Goal: Find specific page/section: Find specific page/section

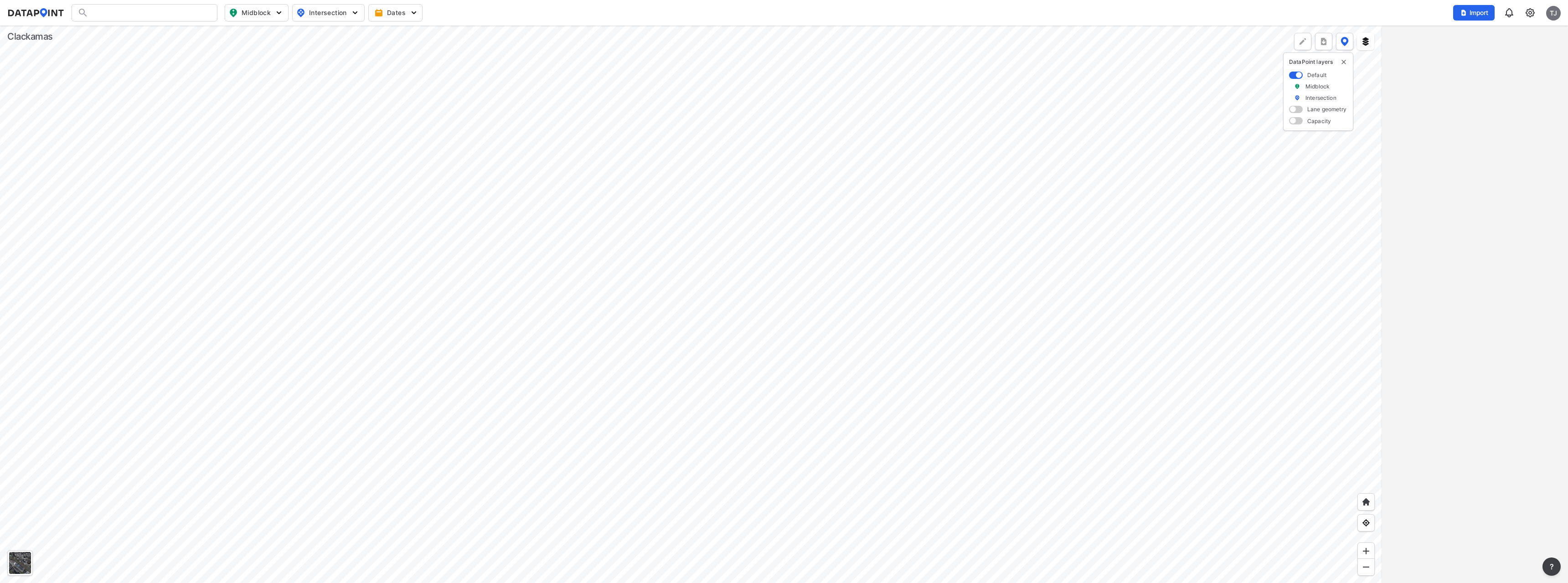
click at [108, 14] on div at bounding box center [144, 13] width 146 height 17
click at [120, 13] on input "Search" at bounding box center [149, 12] width 123 height 14
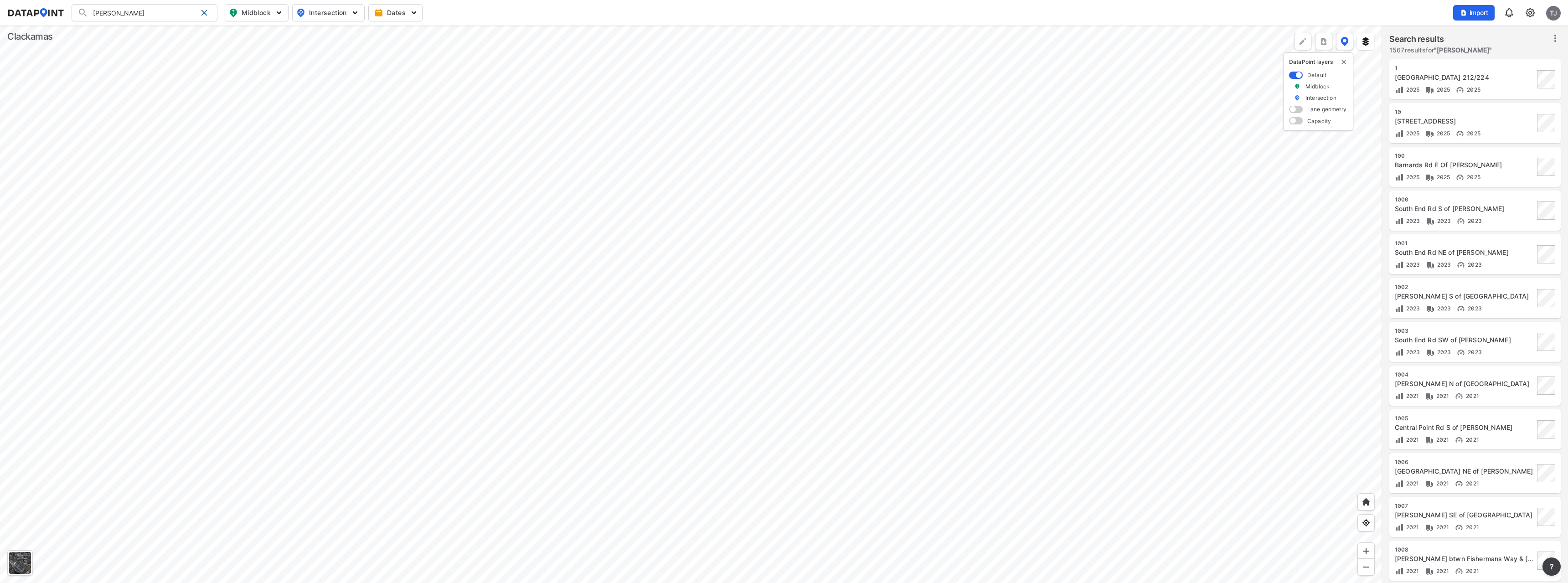
click at [127, 12] on input "[PERSON_NAME]" at bounding box center [143, 12] width 109 height 14
click at [121, 31] on strong "[GEOGRAPHIC_DATA]" at bounding box center [128, 31] width 65 height 8
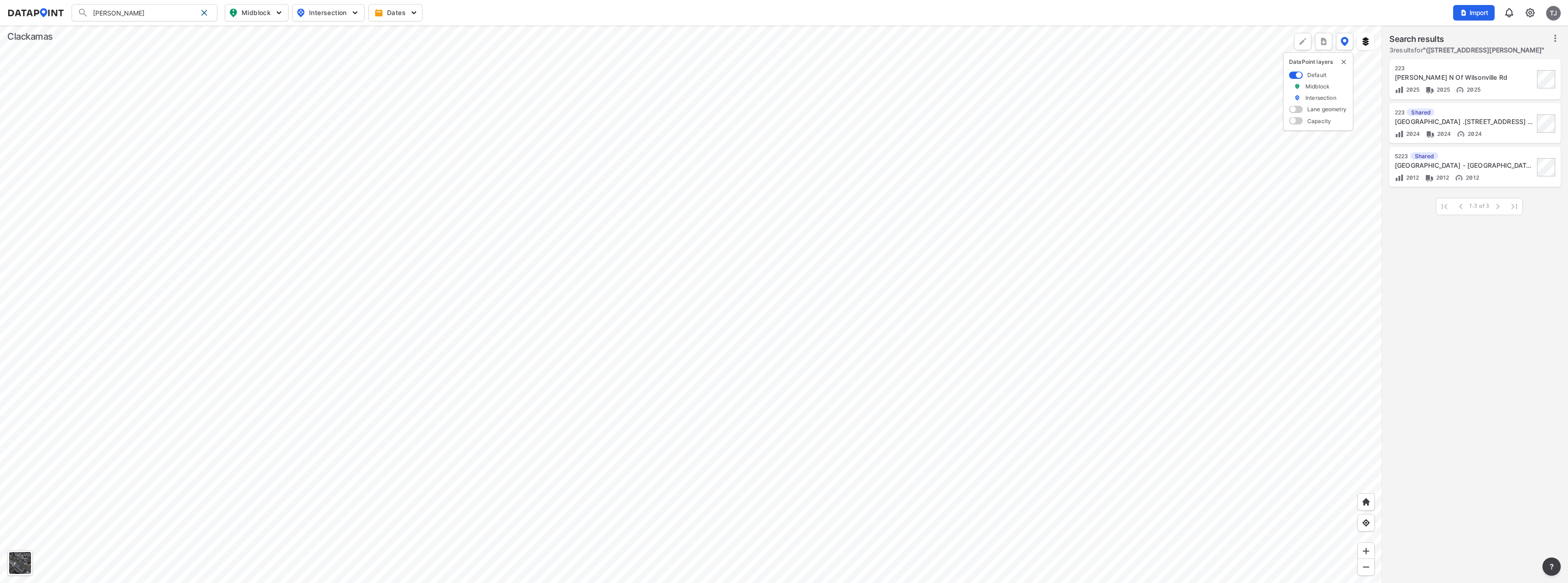
type input "([STREET_ADDRESS][PERSON_NAME]"
click at [667, 274] on div at bounding box center [691, 304] width 1382 height 558
click at [369, 377] on div at bounding box center [691, 304] width 1382 height 558
click at [303, 356] on div at bounding box center [691, 304] width 1382 height 558
click at [415, 324] on div at bounding box center [691, 304] width 1382 height 558
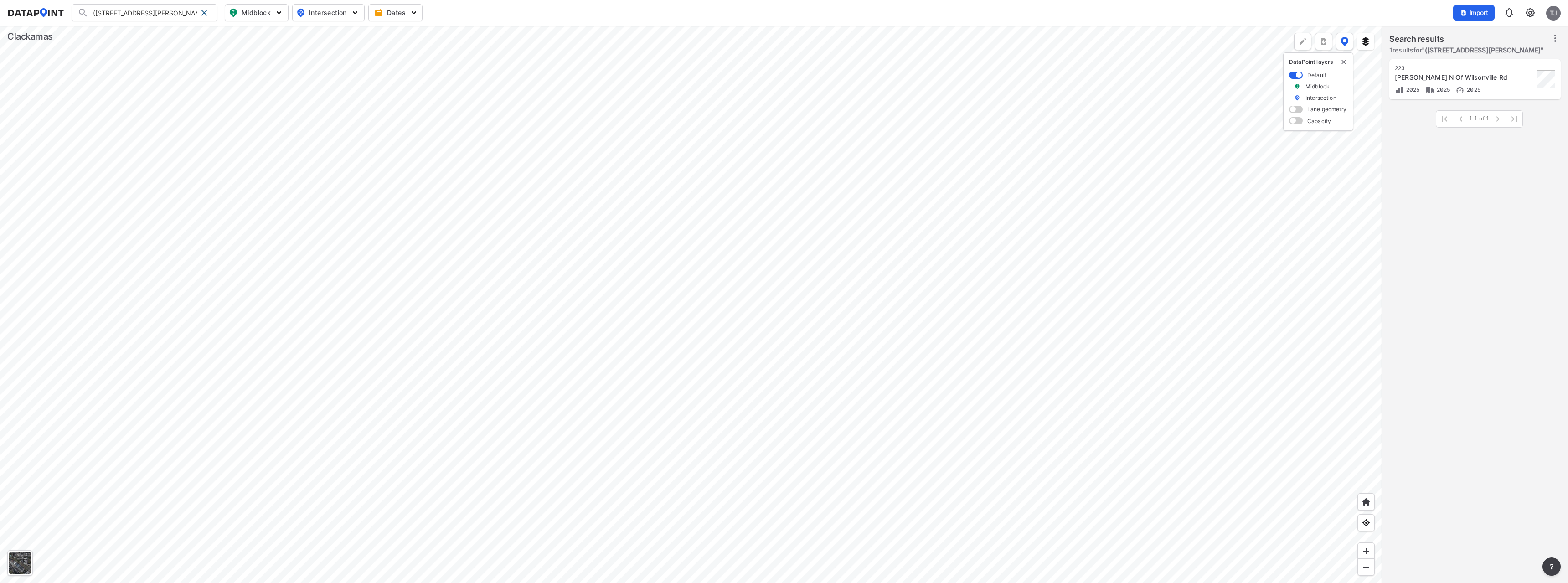
click at [324, 418] on div at bounding box center [691, 304] width 1382 height 558
click at [204, 14] on span at bounding box center [204, 13] width 8 height 8
click at [329, 244] on div at bounding box center [691, 304] width 1382 height 558
click at [347, 277] on div at bounding box center [691, 304] width 1382 height 558
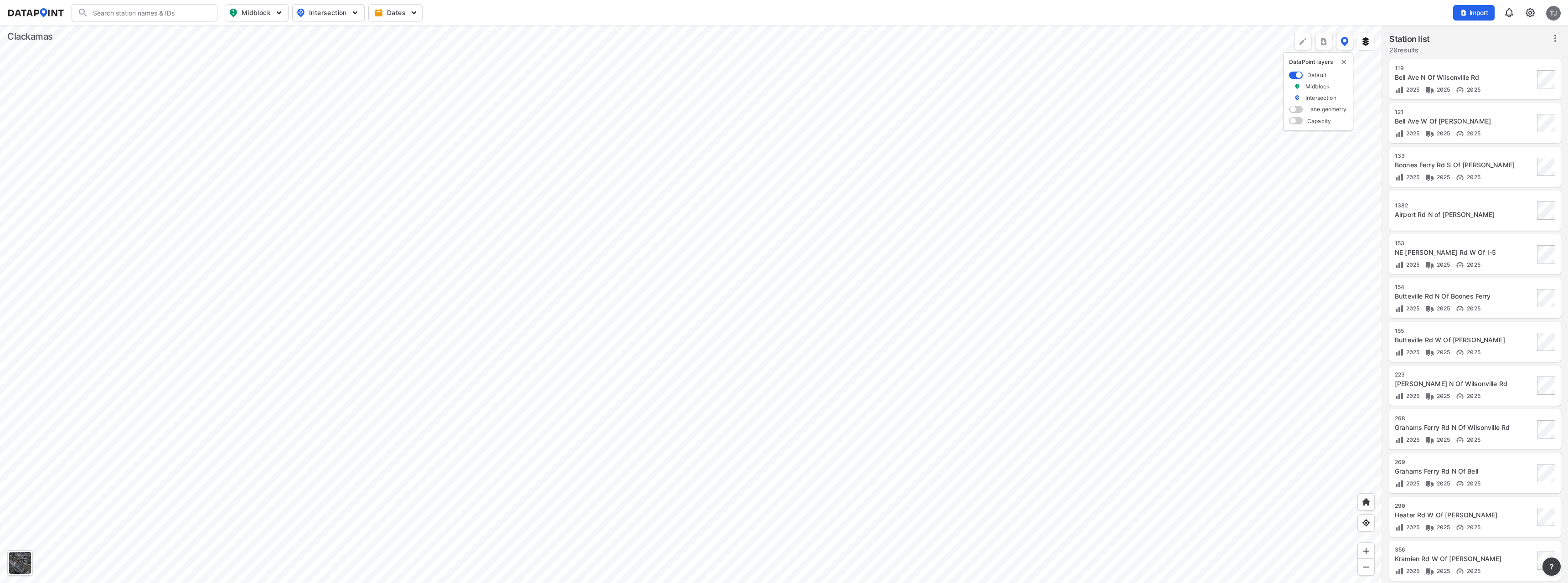
click at [420, 258] on div at bounding box center [691, 304] width 1382 height 558
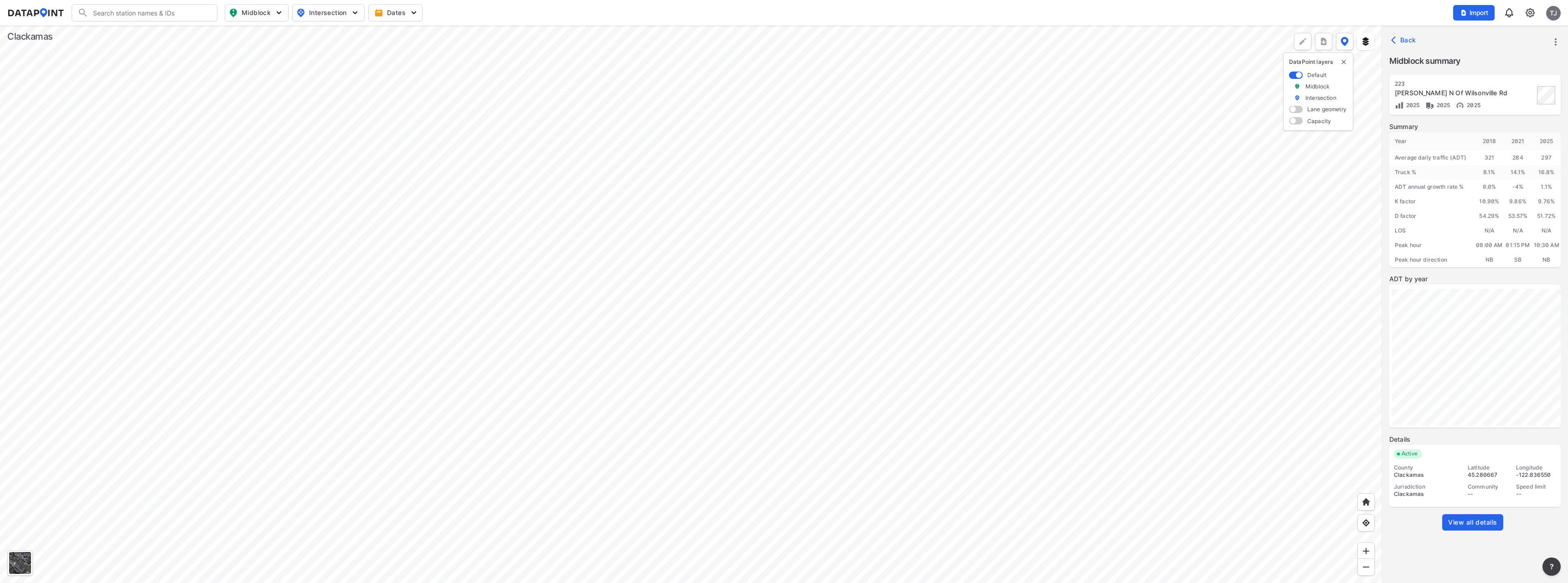
click at [527, 282] on div at bounding box center [691, 304] width 1382 height 558
click at [473, 255] on div at bounding box center [691, 304] width 1382 height 558
